Goal: Task Accomplishment & Management: Manage account settings

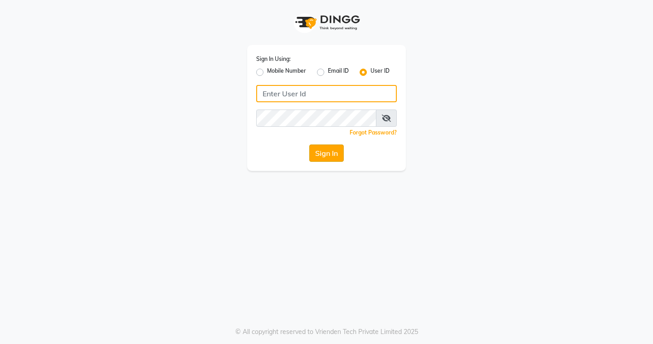
type input "EDONA"
click at [334, 153] on button "Sign In" at bounding box center [326, 152] width 34 height 17
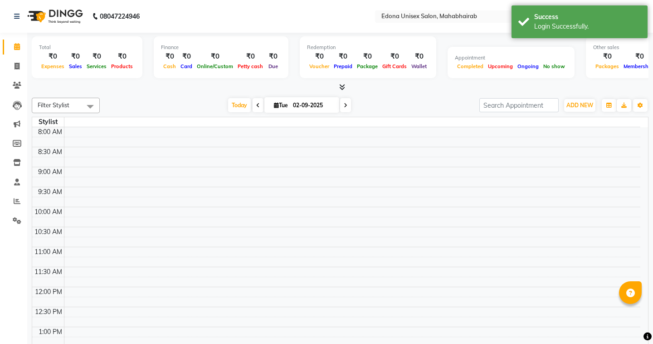
select select "en"
